Goal: Information Seeking & Learning: Understand process/instructions

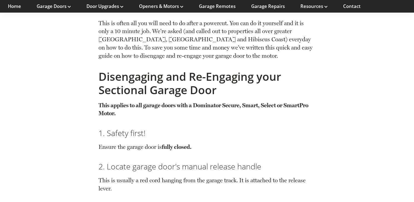
scroll to position [381, 0]
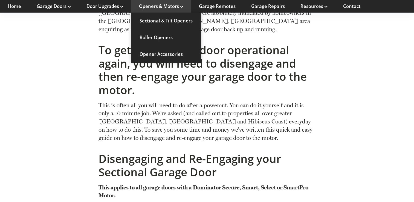
click at [182, 7] on icon at bounding box center [181, 7] width 3 height 2
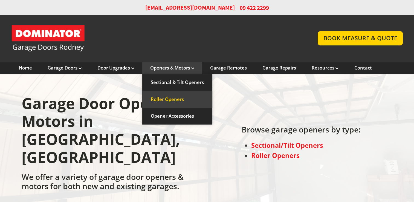
click at [181, 99] on link "Roller Openers" at bounding box center [177, 99] width 70 height 17
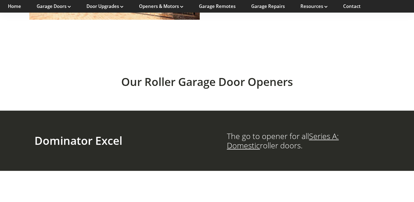
scroll to position [274, 0]
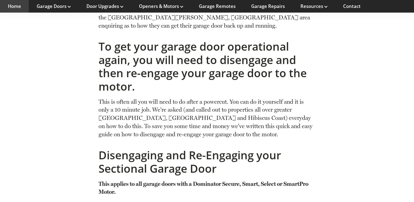
scroll to position [381, 0]
